Goal: Information Seeking & Learning: Learn about a topic

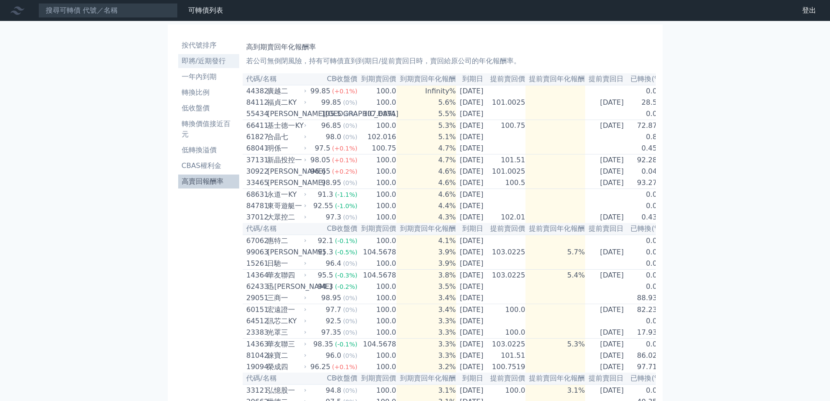
click at [218, 65] on li "即將/近期發行" at bounding box center [208, 61] width 61 height 10
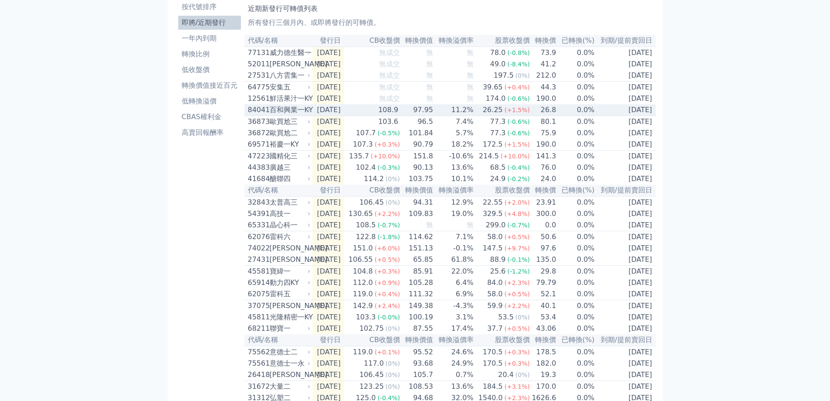
scroll to position [32, 0]
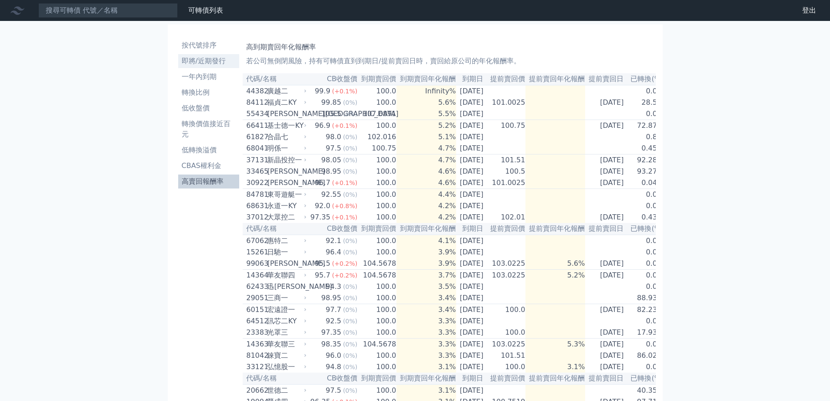
click at [203, 63] on li "即將/近期發行" at bounding box center [208, 61] width 61 height 10
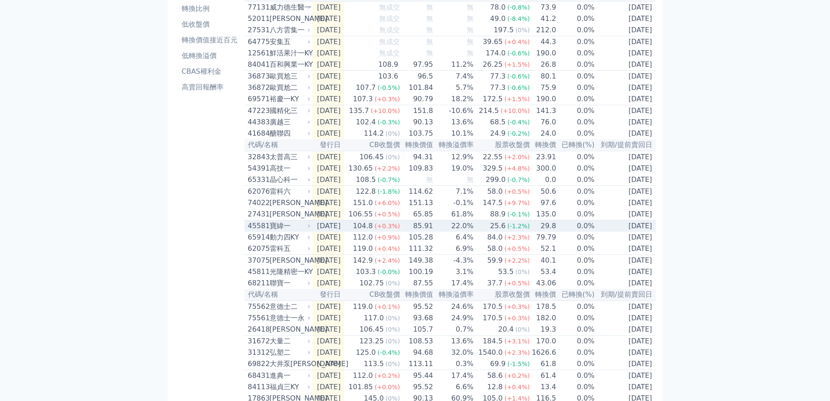
scroll to position [87, 0]
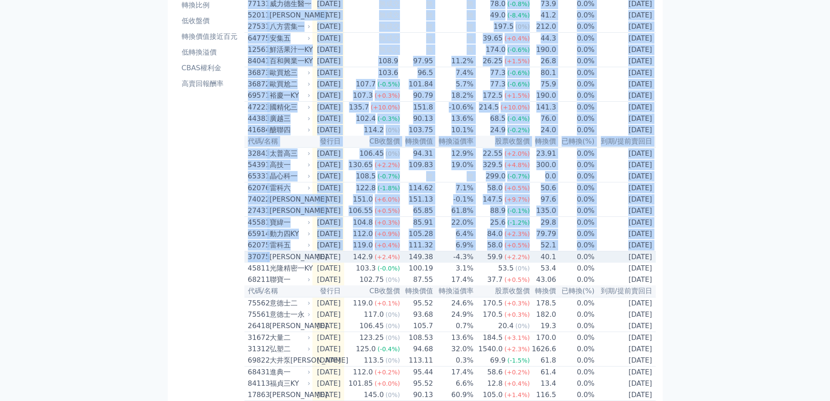
drag, startPoint x: 235, startPoint y: 276, endPoint x: 269, endPoint y: 276, distance: 34.5
click at [269, 276] on div "按代號排序 即將/近期發行 一年內到期 轉換比例 低收盤價 轉換價值接近百元 低轉換溢價 CBAS權利金 高賣回報酬率 近期新發行可轉債列表 所有發行三個月內…" at bounding box center [415, 208] width 481 height 529
click at [517, 248] on span "(+0.5%)" at bounding box center [517, 245] width 25 height 7
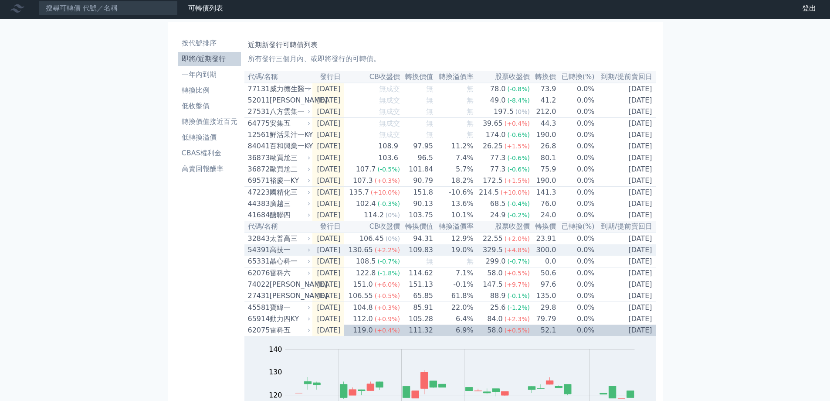
scroll to position [0, 0]
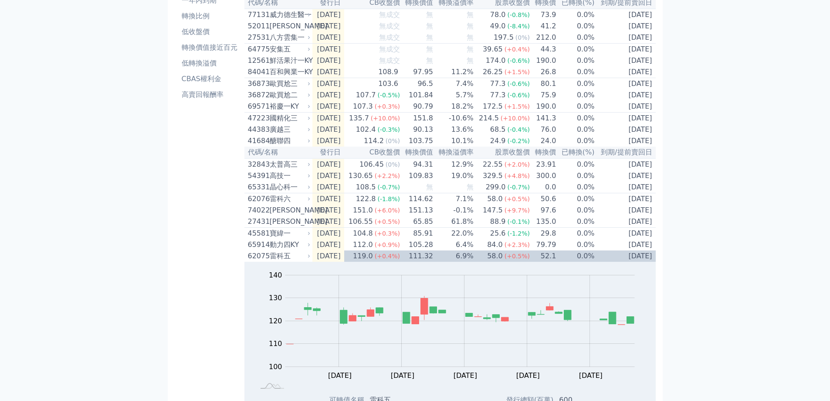
scroll to position [87, 0]
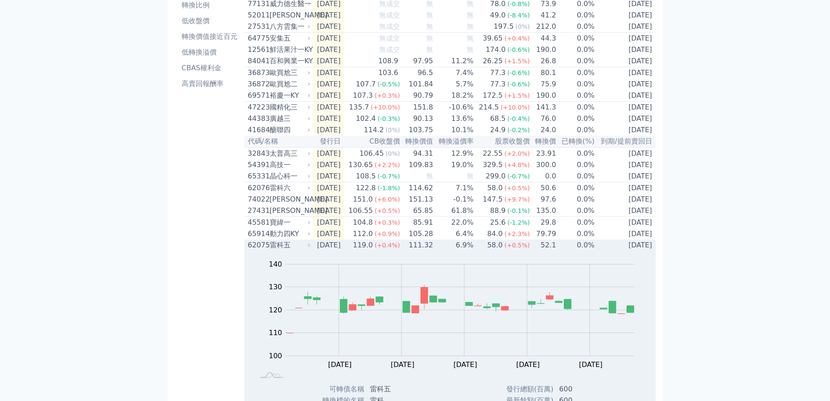
click at [265, 250] on div "62075" at bounding box center [258, 245] width 20 height 10
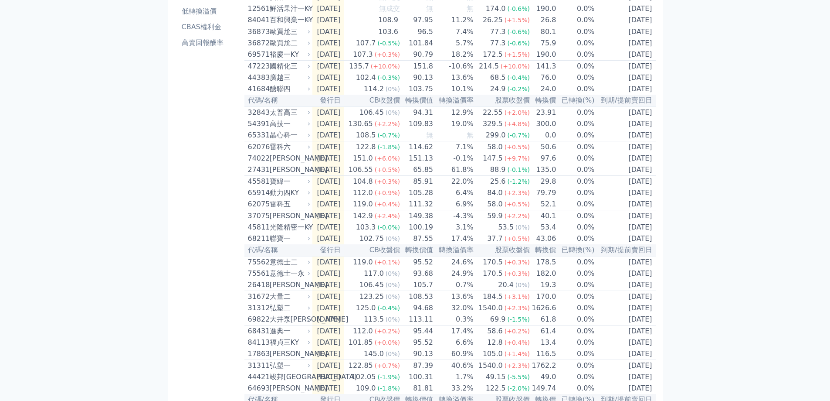
scroll to position [131, 0]
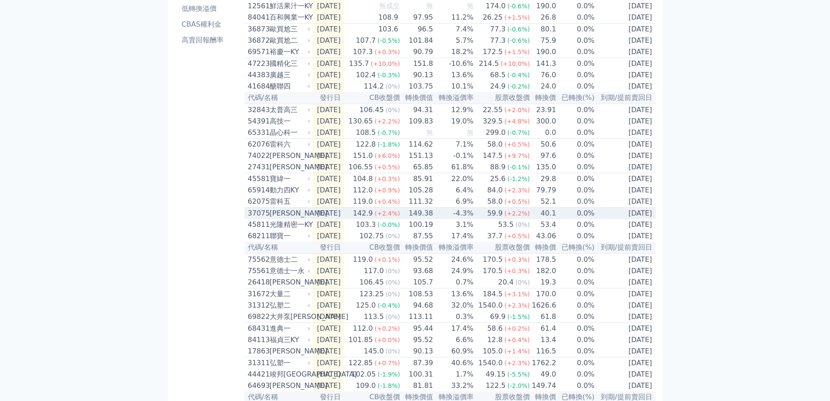
click at [518, 217] on span "(+2.2%)" at bounding box center [517, 213] width 25 height 7
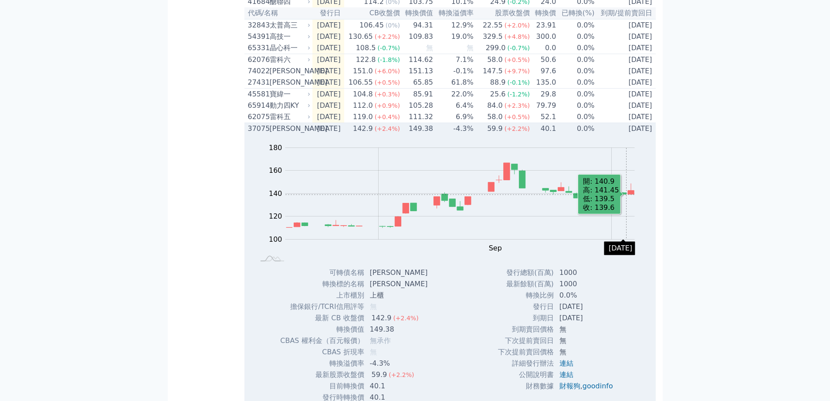
scroll to position [218, 0]
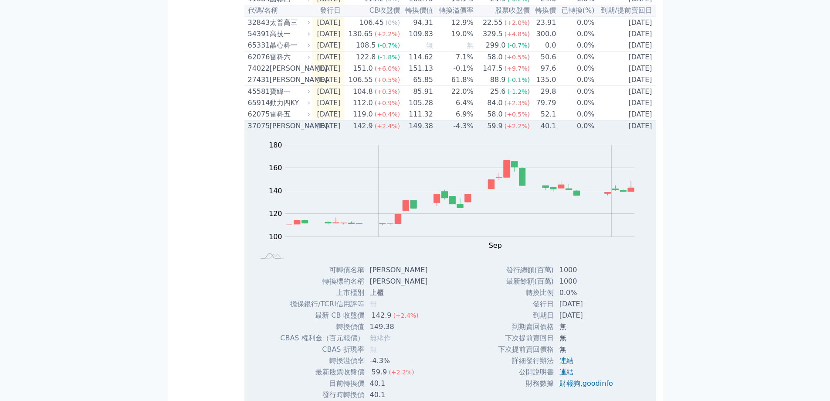
click at [275, 131] on div "[PERSON_NAME]" at bounding box center [289, 126] width 39 height 10
